Goal: Transaction & Acquisition: Purchase product/service

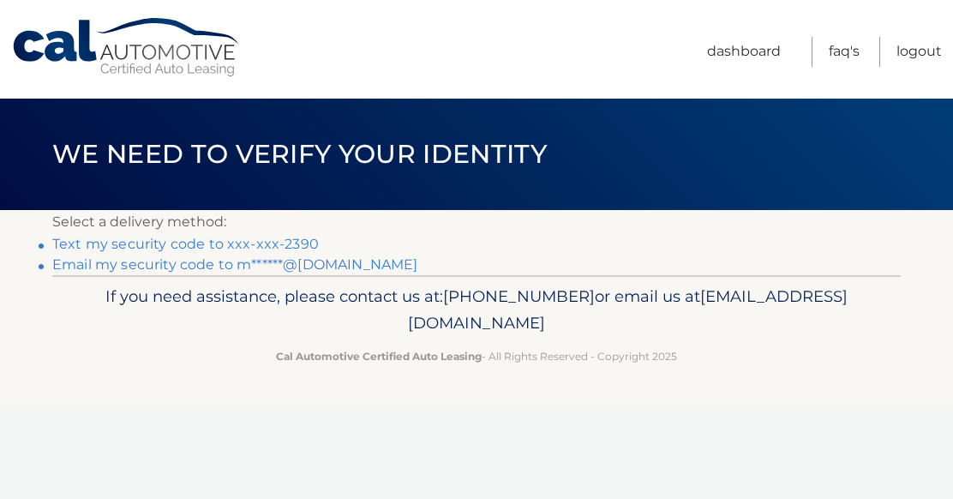
click at [208, 248] on link "Text my security code to xxx-xxx-2390" at bounding box center [185, 244] width 266 height 16
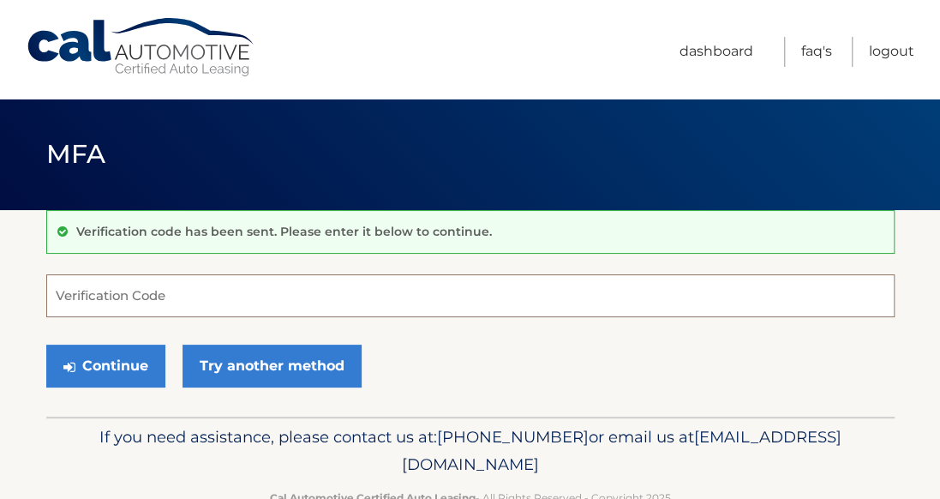
click at [174, 293] on input "Verification Code" at bounding box center [470, 295] width 848 height 43
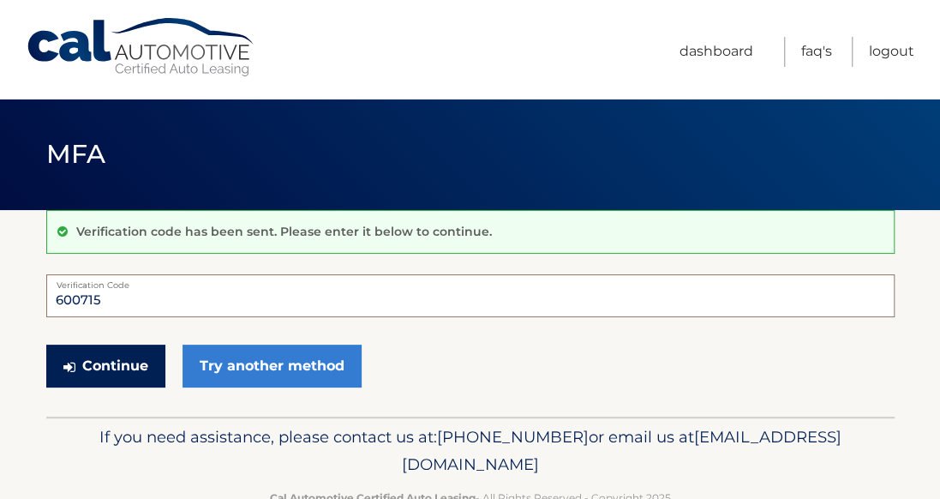
type input "600715"
click at [115, 358] on button "Continue" at bounding box center [105, 365] width 119 height 43
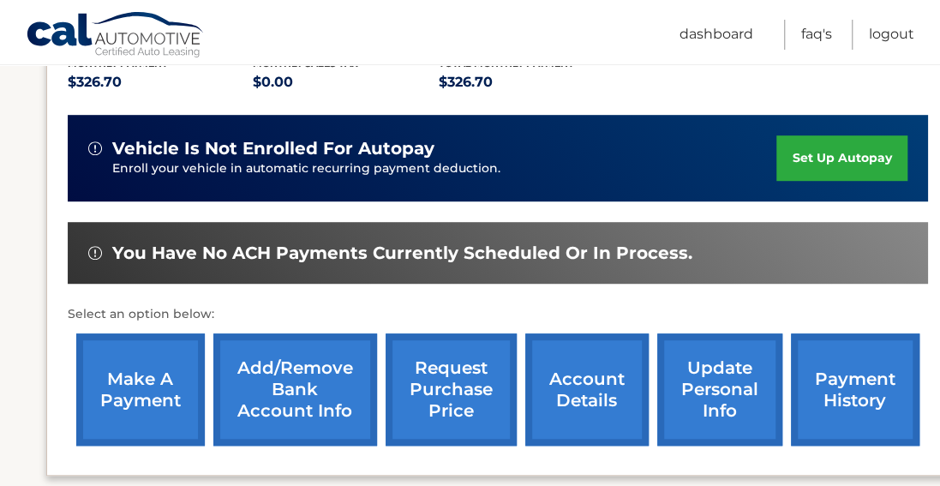
scroll to position [393, 0]
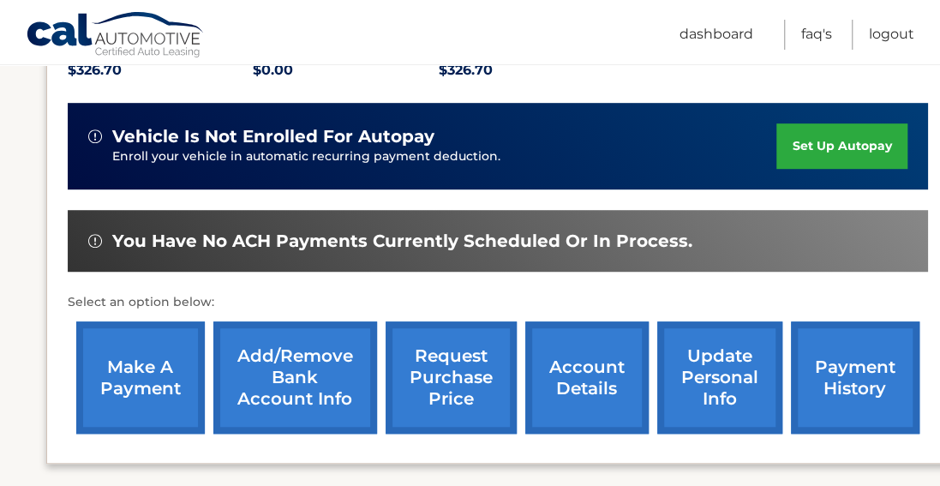
click at [148, 365] on link "make a payment" at bounding box center [140, 377] width 129 height 112
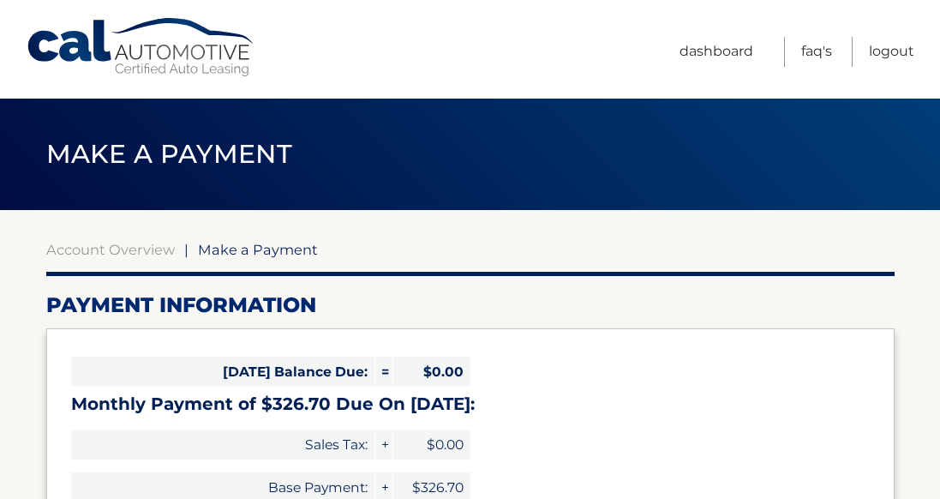
select select "MDliMTY5MGQtNTBkMC00OTc3LTgyZjctNzVjZjQwMTU1Yjc0"
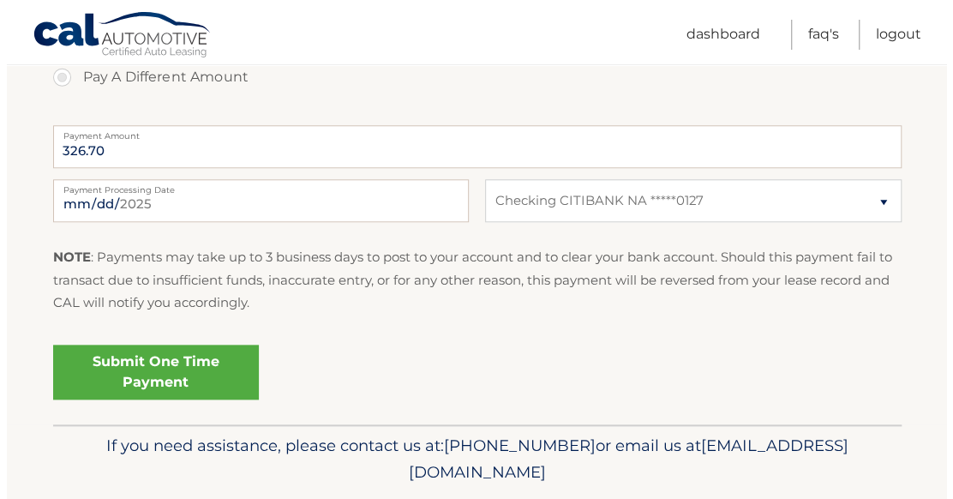
scroll to position [725, 0]
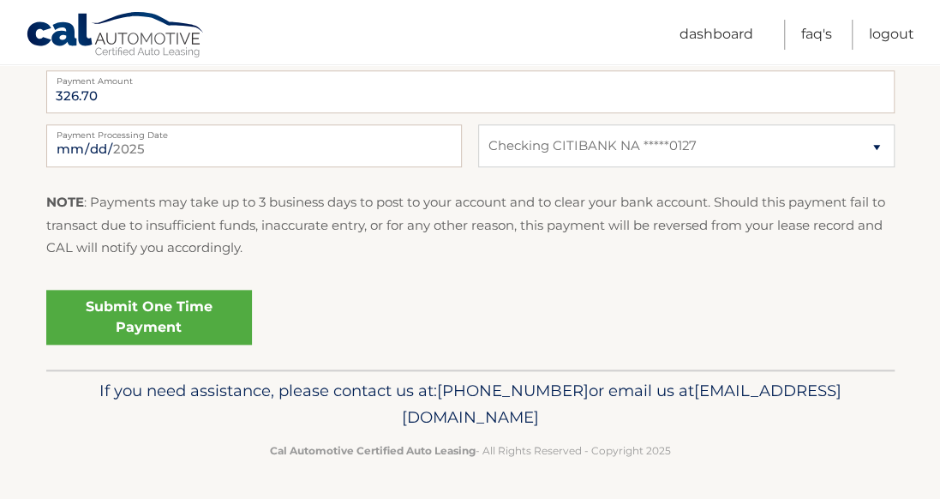
click at [146, 310] on link "Submit One Time Payment" at bounding box center [149, 317] width 206 height 55
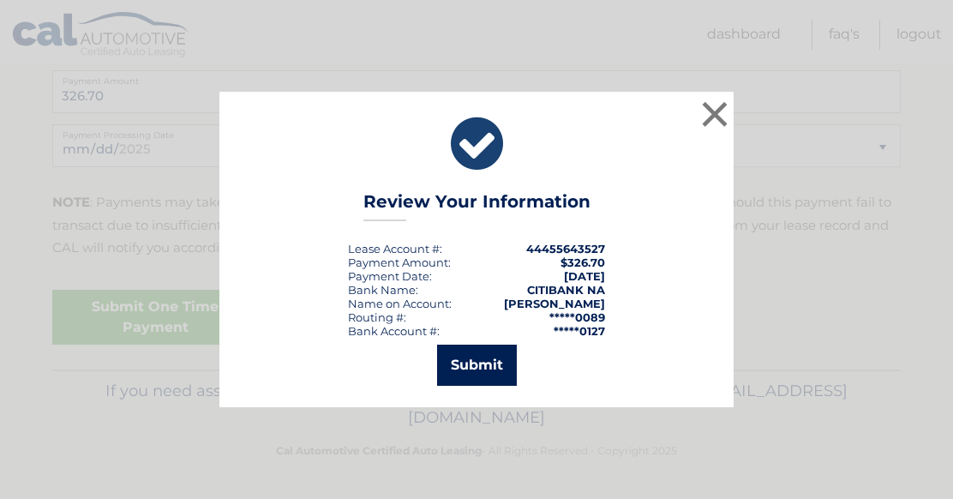
click at [470, 366] on button "Submit" at bounding box center [477, 364] width 80 height 41
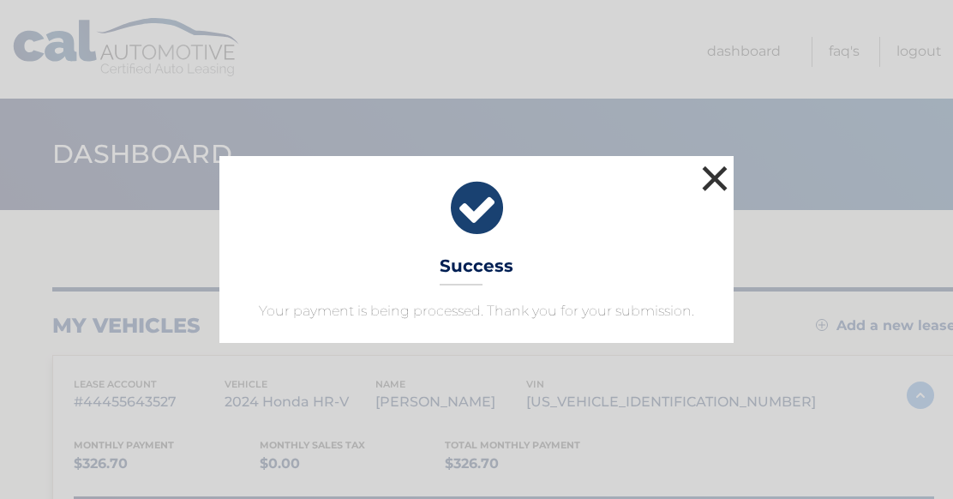
click at [711, 168] on button "×" at bounding box center [714, 178] width 34 height 34
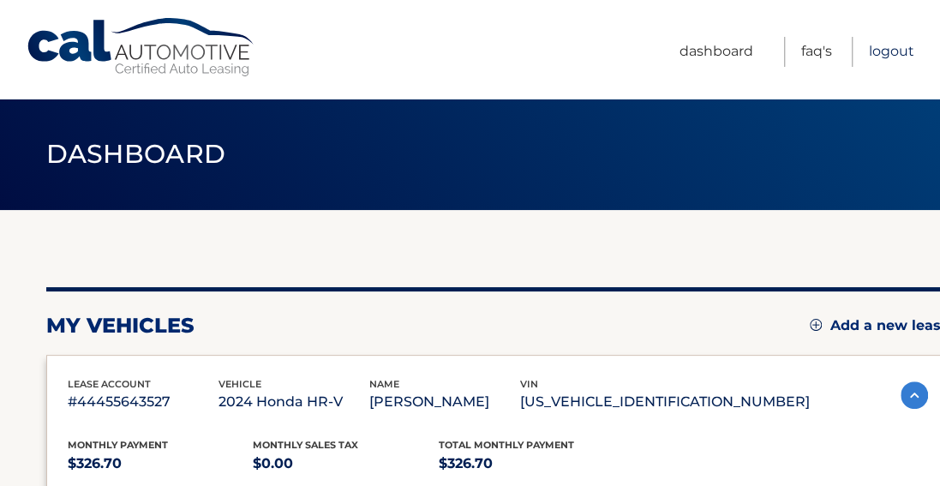
click at [905, 53] on link "Logout" at bounding box center [891, 52] width 45 height 30
